Goal: Information Seeking & Learning: Learn about a topic

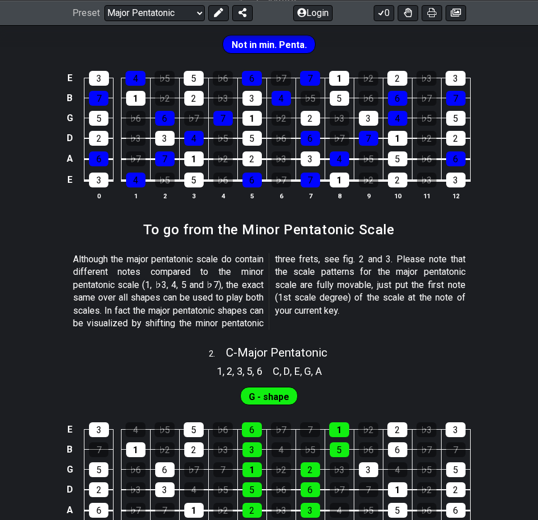
scroll to position [400, 0]
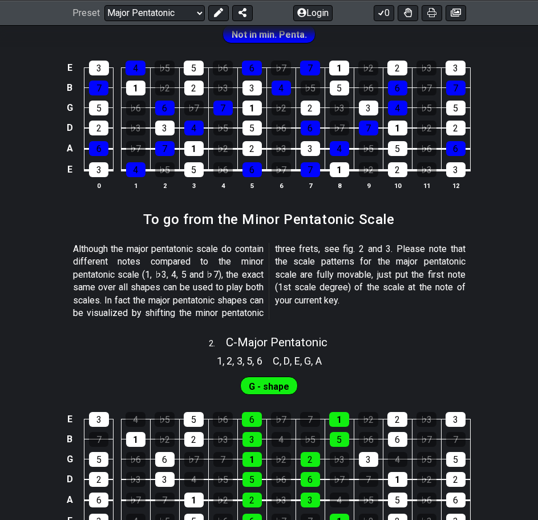
drag, startPoint x: 90, startPoint y: 239, endPoint x: 85, endPoint y: 254, distance: 15.2
click at [86, 251] on div "Although the major pentatonic scale do contain different notes compared to the …" at bounding box center [269, 283] width 393 height 90
click at [180, 174] on table "E 3 4 ♭5 5 ♭6 6 ♭7 7 1 ♭2 2 ♭3 3 B 7 1 ♭2 2 ♭3 3 4 ♭5 5 ♭6 6 ♭7 7 G 5 ♭6 6 ♭7 7…" at bounding box center [267, 115] width 408 height 134
click at [124, 140] on td "♭7" at bounding box center [135, 138] width 29 height 21
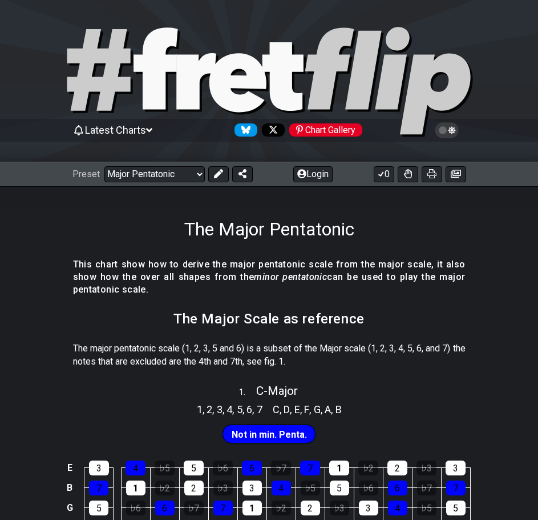
scroll to position [400, 0]
click at [246, 234] on h1 "The Major Pentatonic" at bounding box center [269, 229] width 170 height 22
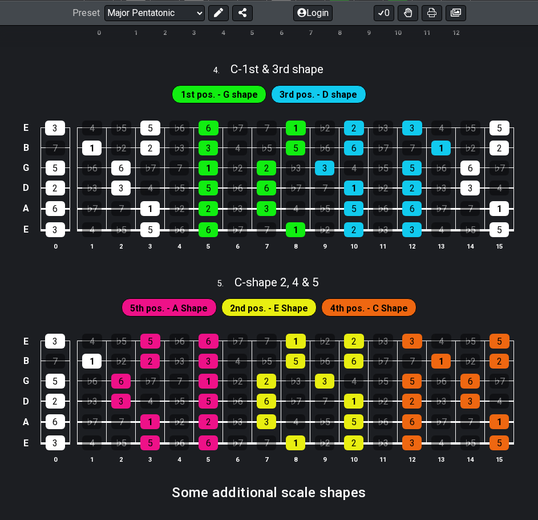
scroll to position [1127, 0]
